Goal: Complete application form

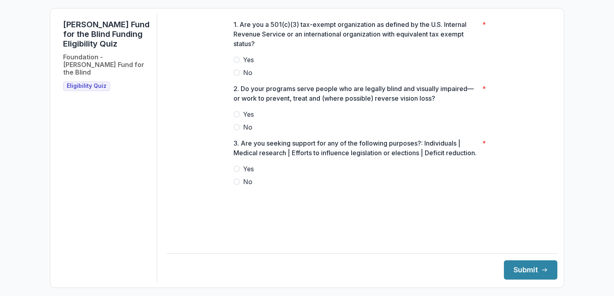
click at [238, 63] on span at bounding box center [236, 60] width 6 height 6
click at [238, 118] on span at bounding box center [236, 114] width 6 height 6
click at [240, 187] on label "No" at bounding box center [361, 182] width 257 height 10
click at [519, 263] on button "Submit" at bounding box center [530, 270] width 53 height 19
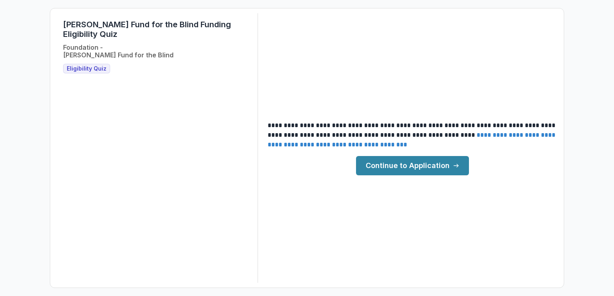
click at [371, 161] on link "Continue to Application" at bounding box center [412, 165] width 113 height 19
